Goal: Task Accomplishment & Management: Complete application form

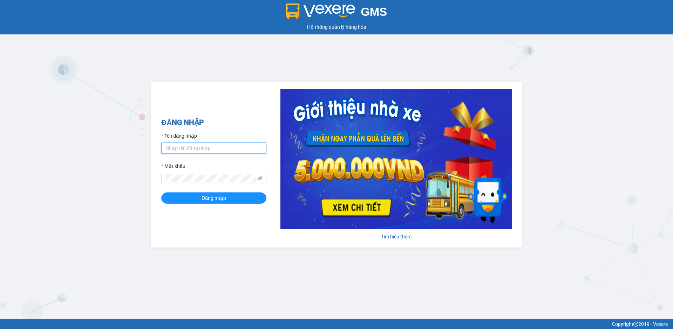
click at [190, 149] on input "Tên đăng nhập" at bounding box center [213, 147] width 105 height 11
type input "datmap.ttdl"
click at [218, 197] on span "Đăng nhập" at bounding box center [214, 198] width 25 height 8
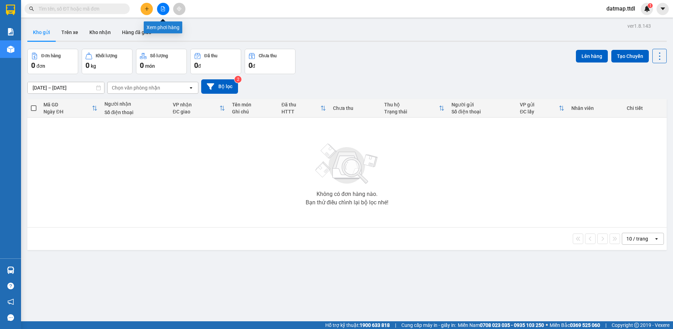
click at [161, 9] on icon "file-add" at bounding box center [163, 8] width 5 height 5
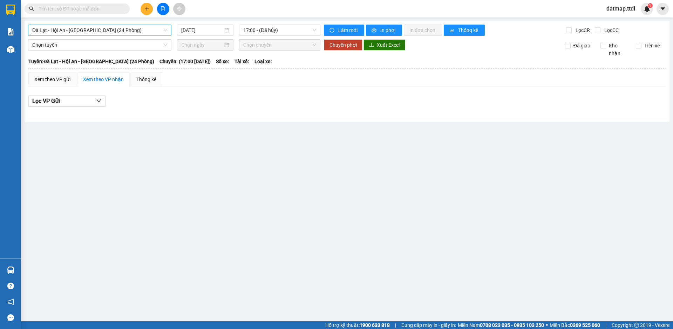
click at [91, 28] on span "Đà Lạt - Hội An - [GEOGRAPHIC_DATA] (24 Phòng)" at bounding box center [99, 30] width 135 height 11
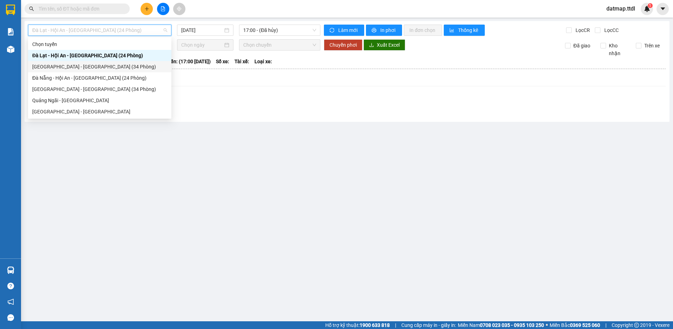
click at [88, 65] on div "[GEOGRAPHIC_DATA] - [GEOGRAPHIC_DATA] (34 Phòng)" at bounding box center [99, 67] width 135 height 8
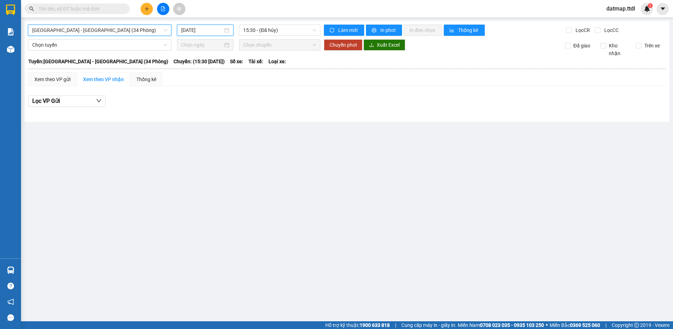
click at [199, 27] on input "[DATE]" at bounding box center [202, 30] width 42 height 8
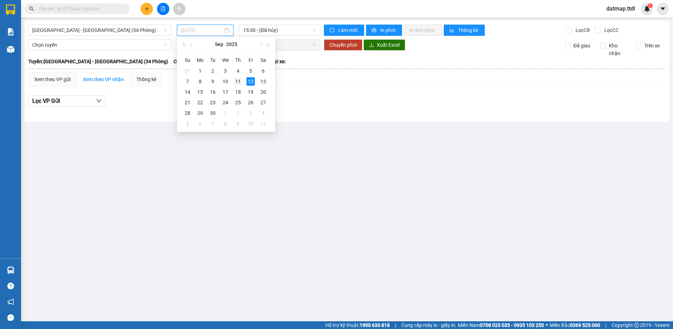
click at [237, 81] on div "11" at bounding box center [238, 81] width 8 height 8
type input "[DATE]"
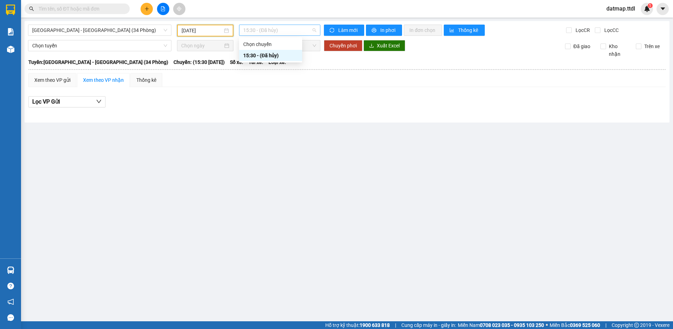
click at [273, 29] on span "15:30 - (Đã hủy)" at bounding box center [279, 30] width 73 height 11
click at [150, 9] on button at bounding box center [147, 9] width 12 height 12
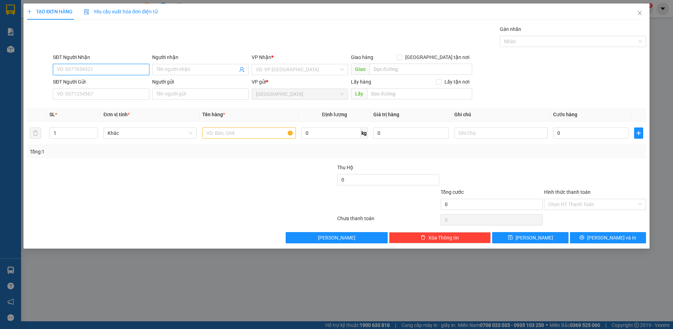
click at [103, 66] on input "SĐT Người Nhận" at bounding box center [101, 69] width 96 height 11
type input "0336548475"
click at [94, 85] on div "0336548475 - OANH" at bounding box center [101, 84] width 88 height 8
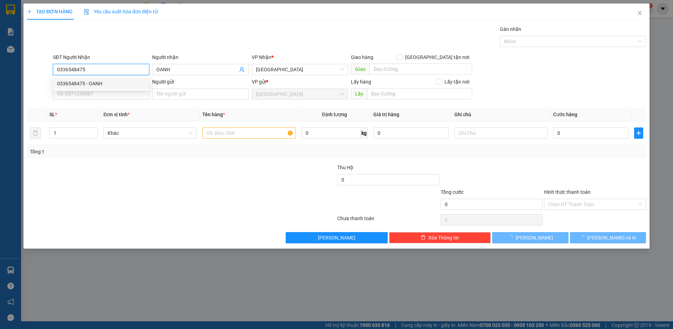
type input "OANH"
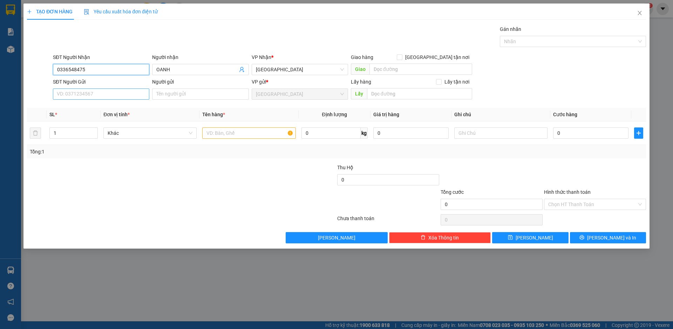
type input "0336548475"
click at [100, 95] on input "SĐT Người Gửi" at bounding box center [101, 93] width 96 height 11
type input "0367258795"
click at [177, 94] on input "Người gửi" at bounding box center [200, 93] width 96 height 11
type input "p"
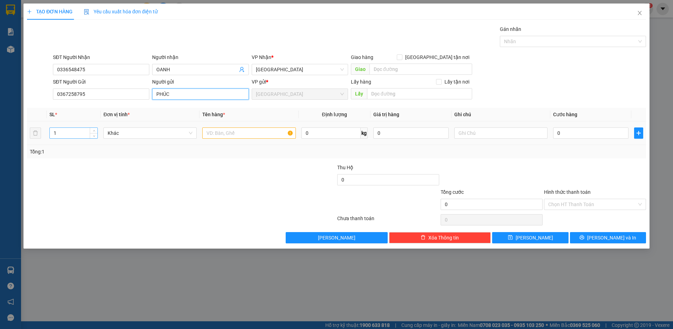
type input "PHÚC"
click at [76, 132] on input "1" at bounding box center [74, 133] width 48 height 11
type input "7"
click at [223, 129] on input "text" at bounding box center [248, 132] width 93 height 11
type input "THỰC PHẨM"
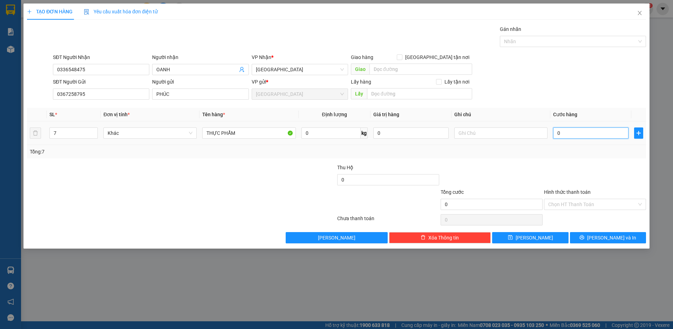
click at [569, 135] on input "0" at bounding box center [591, 132] width 75 height 11
type input "4"
type input "40"
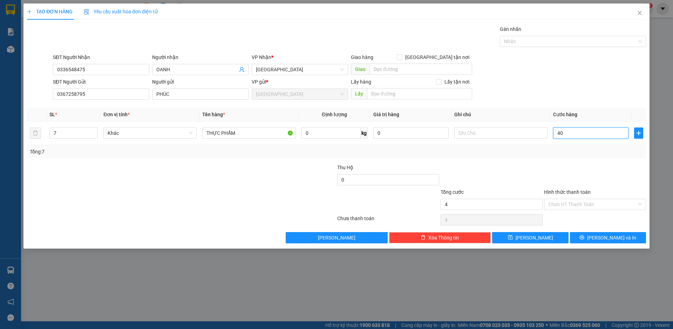
type input "40"
type input "400"
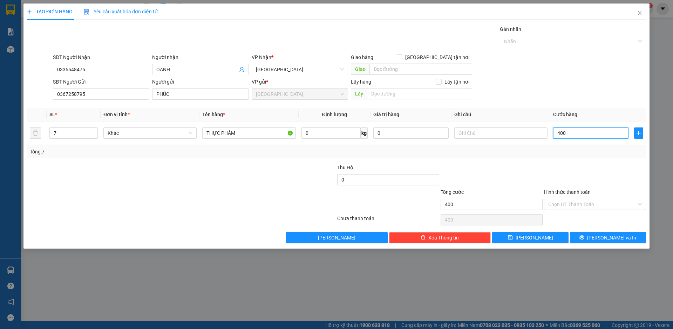
type input "4.000"
type input "40.000"
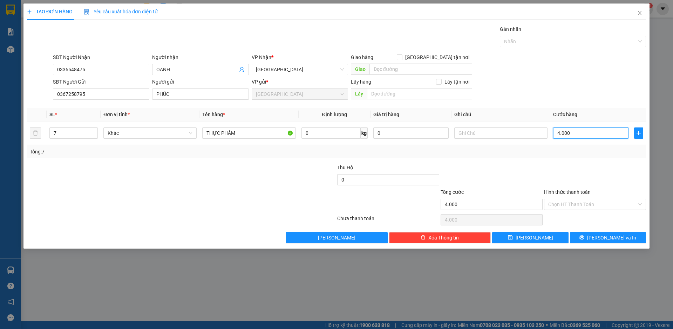
type input "40.000"
type input "400.000"
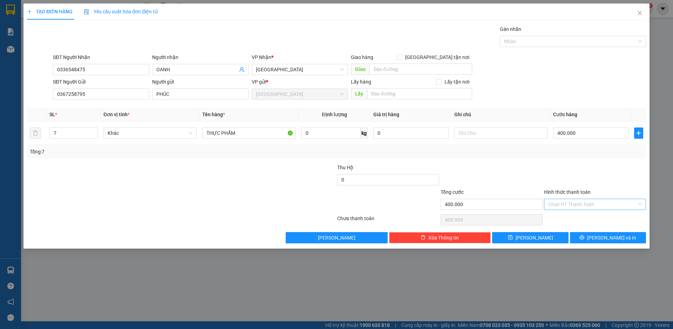
click at [569, 203] on input "Hình thức thanh toán" at bounding box center [593, 204] width 89 height 11
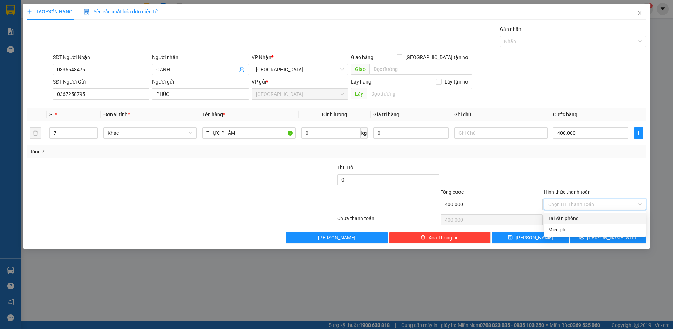
click at [578, 217] on div "Tại văn phòng" at bounding box center [596, 218] width 94 height 8
type input "0"
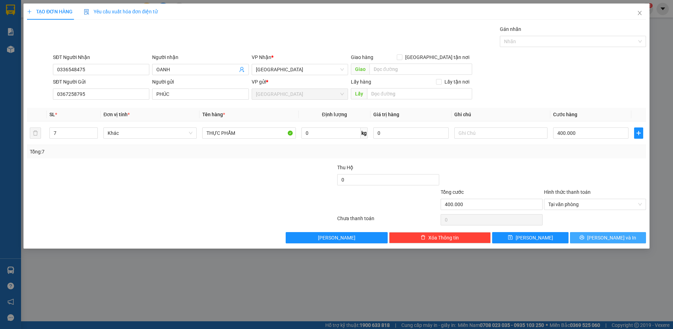
click at [608, 236] on span "[PERSON_NAME] và In" at bounding box center [612, 238] width 49 height 8
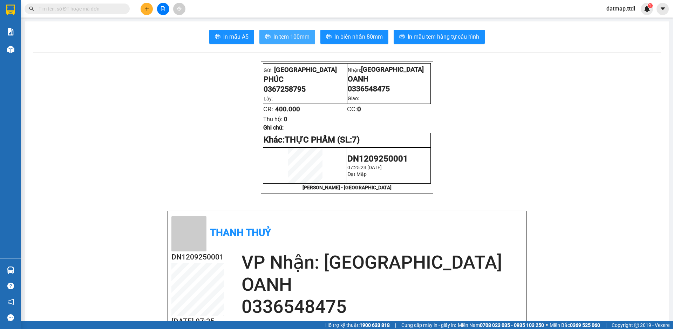
click at [289, 32] on button "In tem 100mm" at bounding box center [288, 37] width 56 height 14
click at [161, 10] on icon "file-add" at bounding box center [163, 8] width 4 height 5
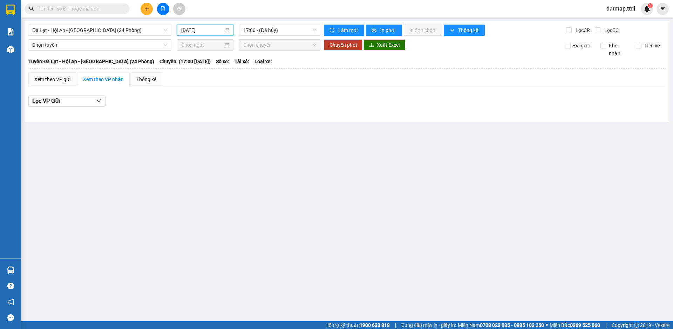
click at [203, 31] on input "[DATE]" at bounding box center [202, 30] width 42 height 8
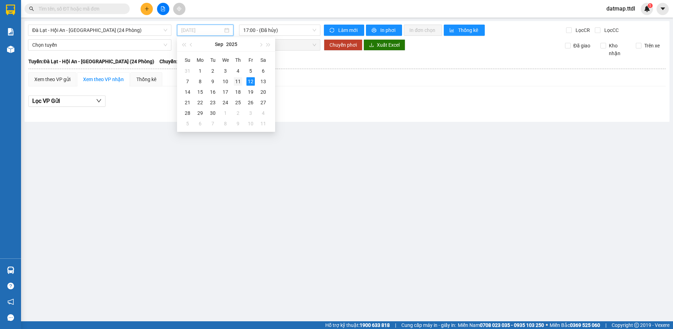
click at [237, 79] on div "11" at bounding box center [238, 81] width 8 height 8
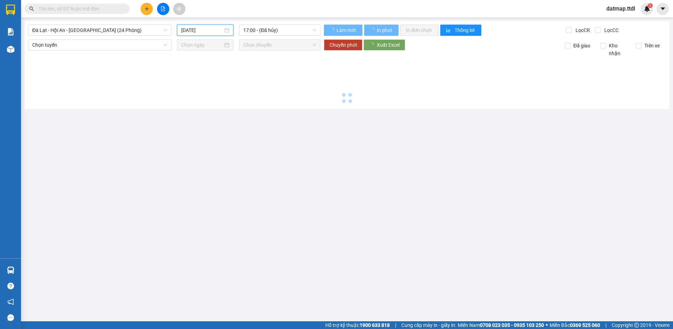
type input "[DATE]"
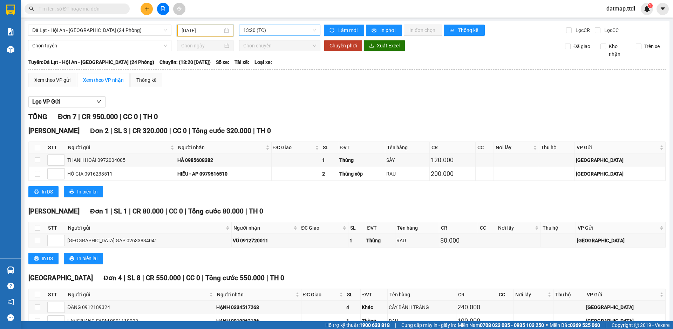
click at [264, 27] on span "13:20 (TC)" at bounding box center [279, 30] width 73 height 11
click at [269, 67] on div "16:30 (TC) - 49H-034.48" at bounding box center [269, 67] width 55 height 8
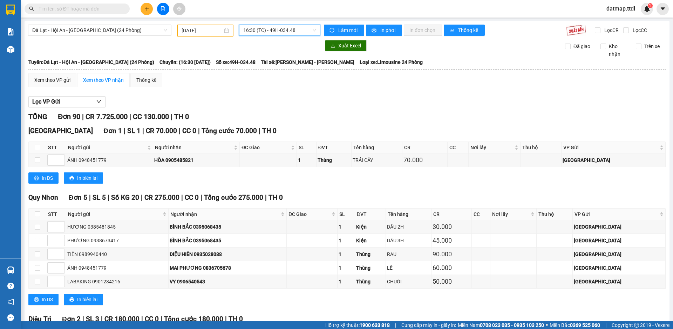
click at [282, 29] on span "16:30 (TC) - 49H-034.48" at bounding box center [279, 30] width 73 height 11
click at [251, 54] on div "13:20 (TC)" at bounding box center [269, 56] width 55 height 8
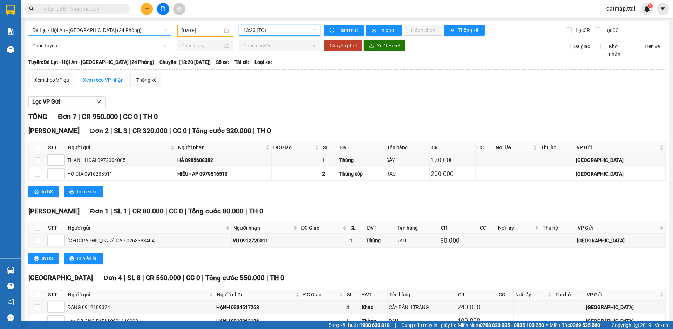
click at [62, 29] on span "Đà Lạt - Hội An - [GEOGRAPHIC_DATA] (24 Phòng)" at bounding box center [99, 30] width 135 height 11
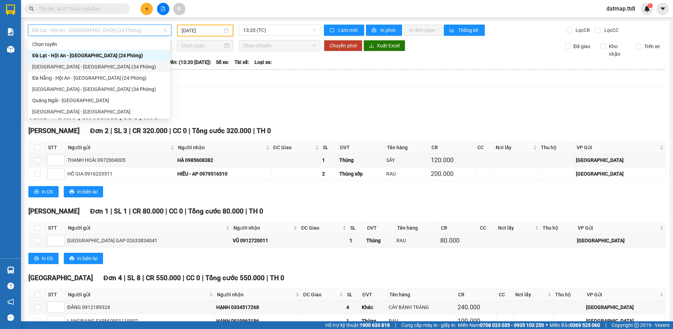
click at [65, 66] on div "[GEOGRAPHIC_DATA] - [GEOGRAPHIC_DATA] (34 Phòng)" at bounding box center [99, 67] width 134 height 8
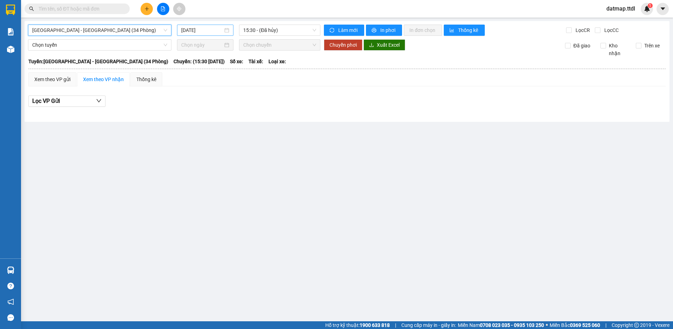
click at [207, 30] on input "[DATE]" at bounding box center [202, 30] width 42 height 8
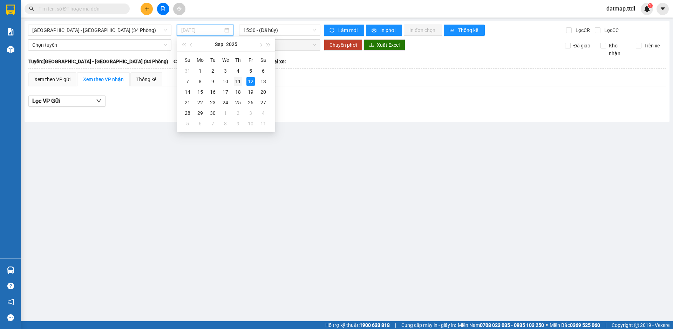
click at [237, 82] on div "11" at bounding box center [238, 81] width 8 height 8
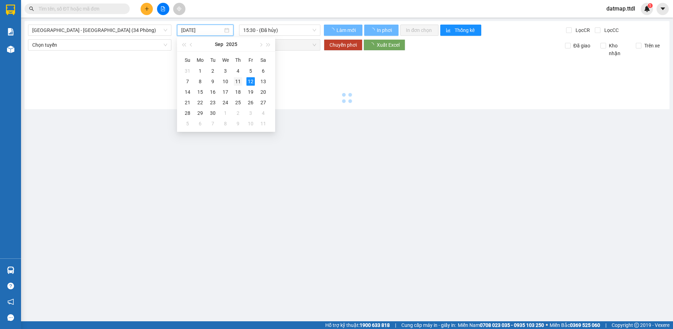
type input "[DATE]"
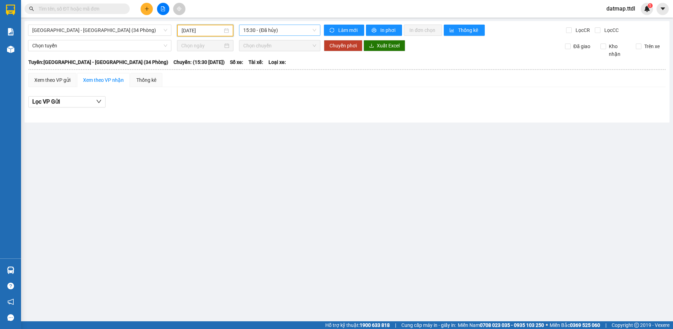
click at [288, 32] on span "15:30 - (Đã hủy)" at bounding box center [279, 30] width 73 height 11
click at [61, 21] on main "[GEOGRAPHIC_DATA] - [GEOGRAPHIC_DATA] (34 Phòng) [DATE] 15:30 - (Đã hủy) Làm mớ…" at bounding box center [336, 160] width 673 height 321
click at [71, 33] on span "[GEOGRAPHIC_DATA] - [GEOGRAPHIC_DATA] (34 Phòng)" at bounding box center [99, 30] width 135 height 11
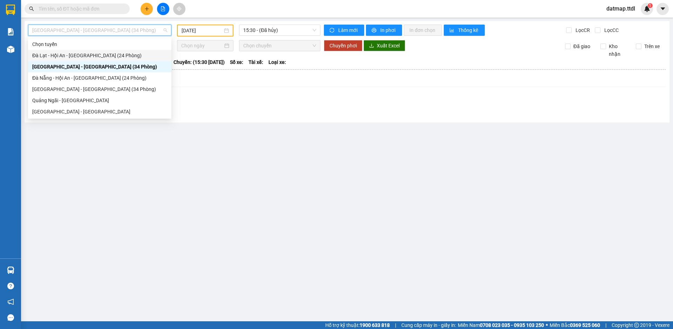
click at [60, 55] on div "Đà Lạt - Hội An - [GEOGRAPHIC_DATA] (24 Phòng)" at bounding box center [99, 56] width 135 height 8
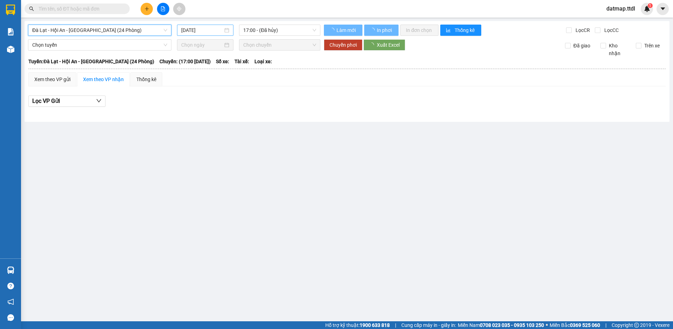
click at [200, 31] on input "[DATE]" at bounding box center [202, 30] width 42 height 8
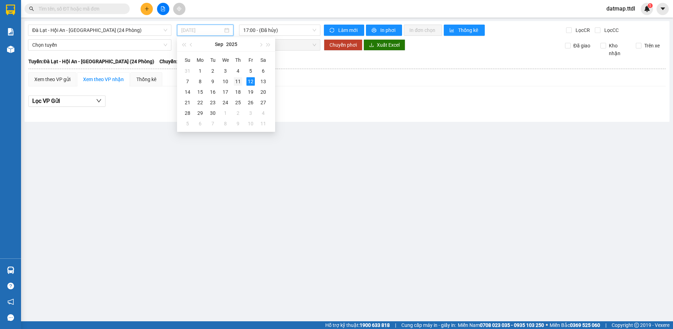
click at [237, 82] on div "11" at bounding box center [238, 81] width 8 height 8
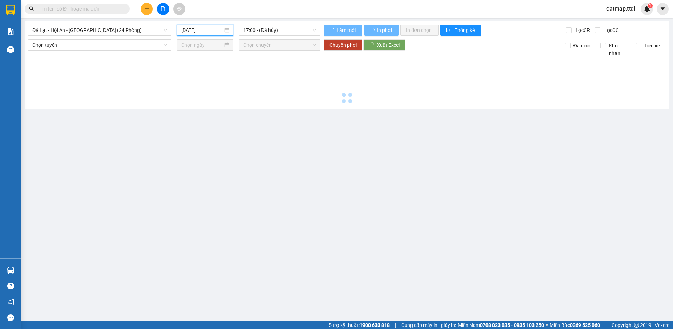
type input "[DATE]"
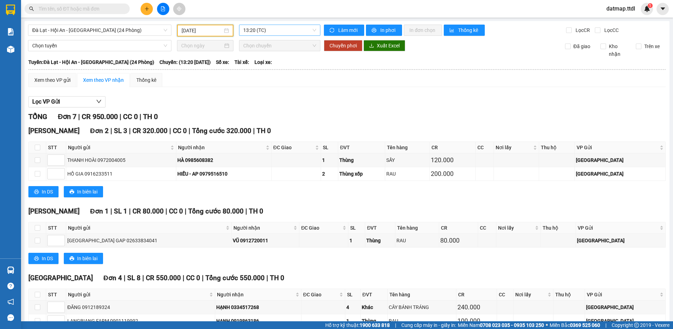
click at [268, 29] on span "13:20 (TC)" at bounding box center [279, 30] width 73 height 11
click at [262, 67] on div "16:30 (TC) - 49H-034.48" at bounding box center [269, 67] width 55 height 8
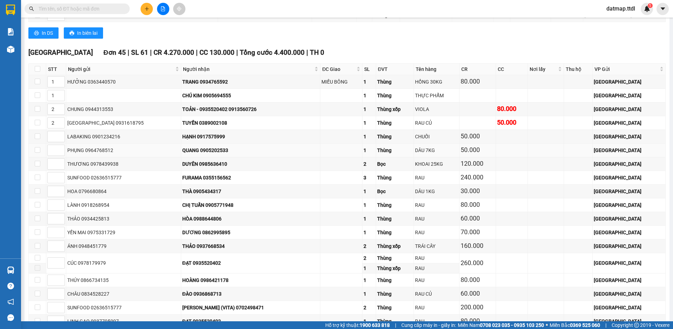
scroll to position [1649, 0]
